Goal: Task Accomplishment & Management: Complete application form

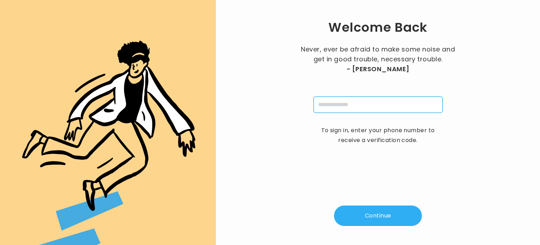
click at [343, 101] on input "tel" at bounding box center [378, 104] width 129 height 16
type input "**********"
click at [373, 217] on button "Continue" at bounding box center [378, 215] width 88 height 20
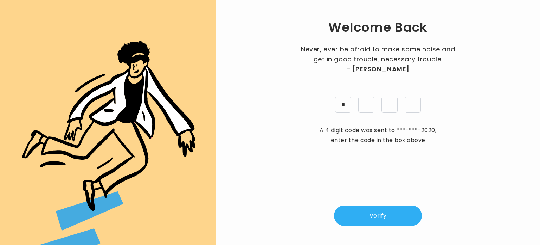
type input "*"
click at [373, 217] on button "Verify" at bounding box center [378, 215] width 88 height 20
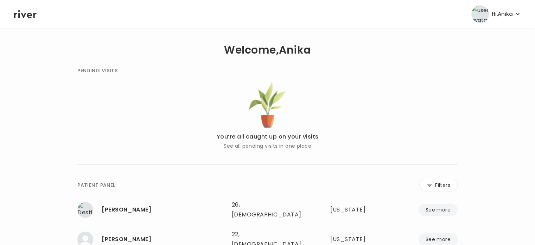
click at [25, 13] on icon at bounding box center [25, 14] width 23 height 8
click at [31, 12] on icon at bounding box center [25, 14] width 23 height 11
